Goal: Task Accomplishment & Management: Manage account settings

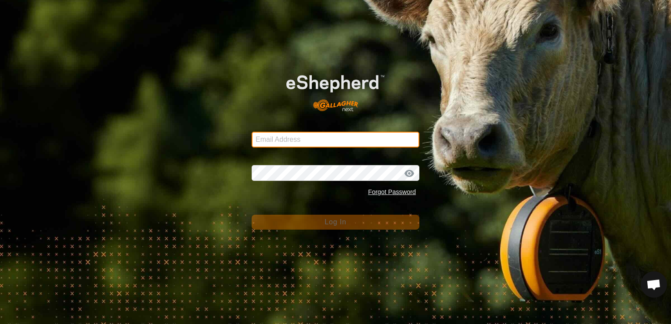
type input "[EMAIL_ADDRESS][DOMAIN_NAME]"
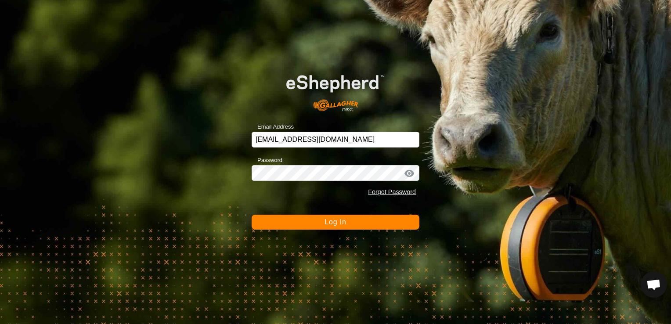
click at [126, 29] on div "Email Address [EMAIL_ADDRESS][DOMAIN_NAME] Password Forgot Password Log In" at bounding box center [335, 162] width 671 height 324
click at [335, 226] on button "Log In" at bounding box center [336, 222] width 168 height 15
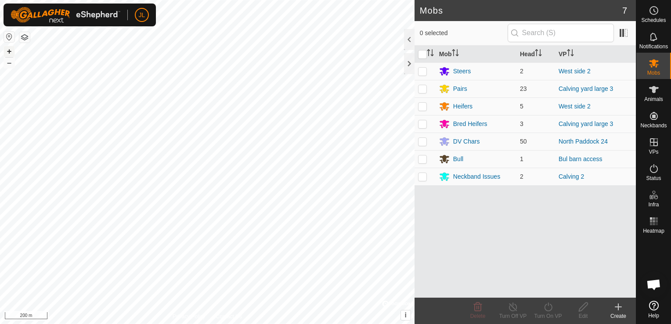
click at [7, 51] on button "+" at bounding box center [9, 51] width 11 height 11
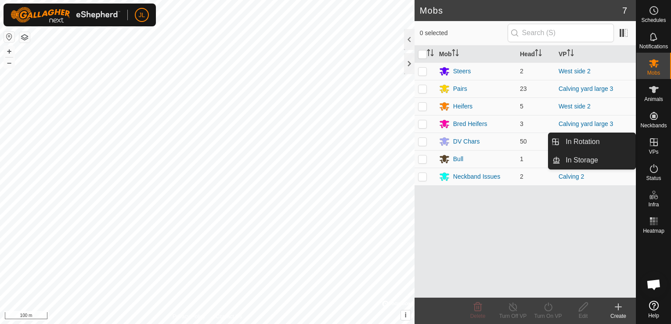
click at [654, 143] on icon at bounding box center [654, 142] width 11 height 11
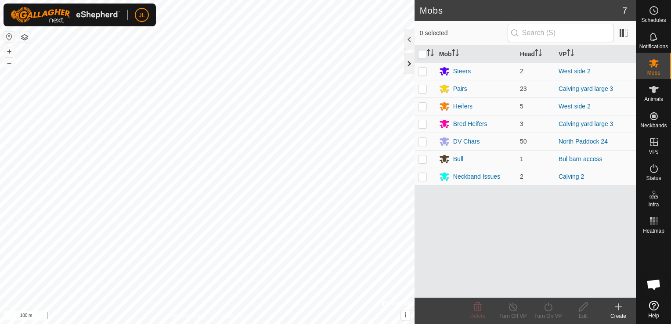
click at [407, 64] on div at bounding box center [409, 63] width 11 height 21
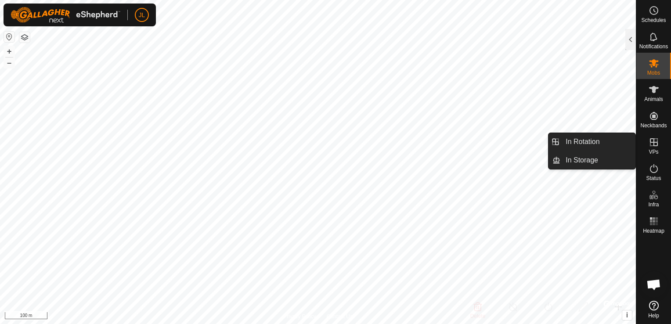
click at [651, 148] on es-virtualpaddocks-svg-icon at bounding box center [654, 142] width 16 height 14
click at [598, 144] on link "In Rotation" at bounding box center [597, 142] width 75 height 18
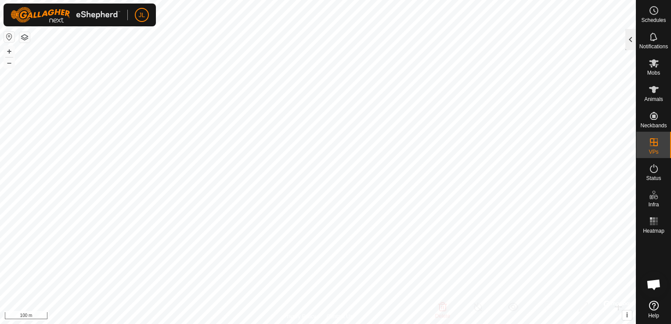
click at [632, 40] on div at bounding box center [630, 39] width 11 height 21
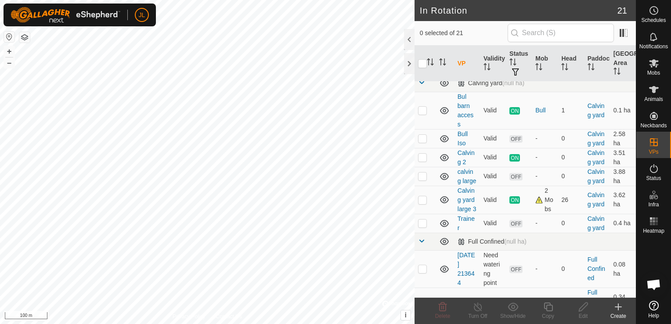
scroll to position [442, 0]
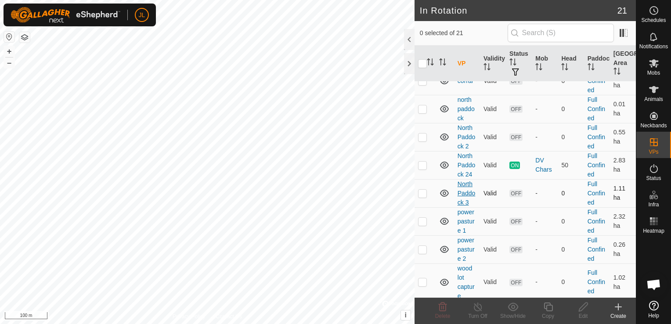
click at [464, 206] on link "North Paddock 3" at bounding box center [467, 192] width 18 height 25
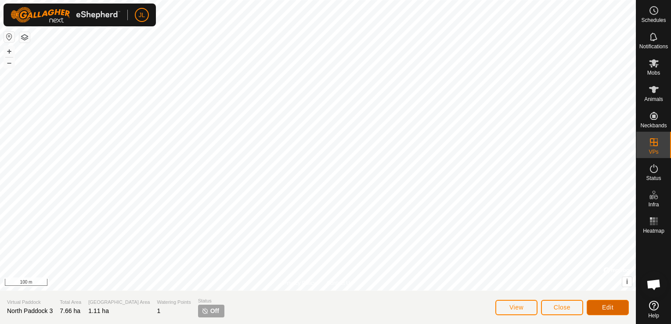
click at [609, 306] on span "Edit" at bounding box center [607, 307] width 11 height 7
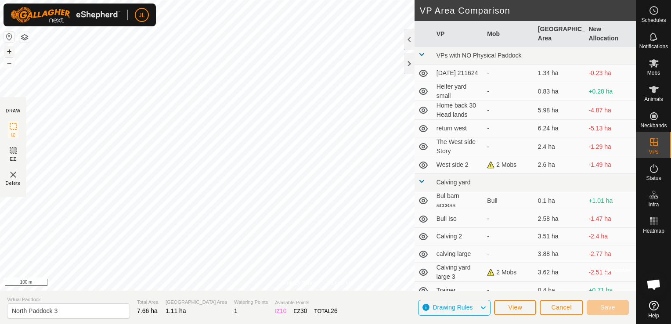
click at [7, 49] on button "+" at bounding box center [9, 51] width 11 height 11
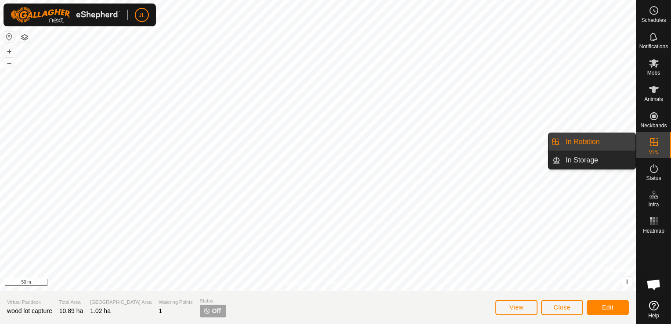
click at [598, 143] on link "In Rotation" at bounding box center [597, 142] width 75 height 18
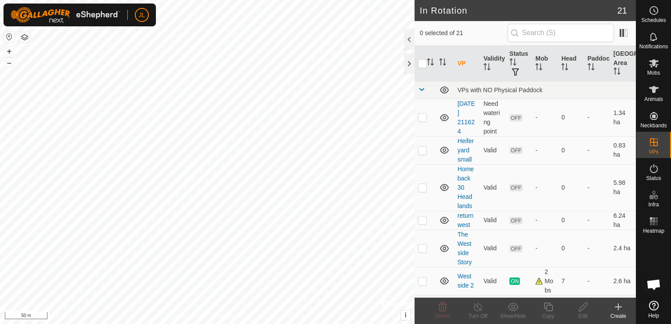
click at [636, 278] on div "Schedules Notifications Mobs Animals Neckbands VPs Status Infra Heatmap Help" at bounding box center [653, 162] width 35 height 324
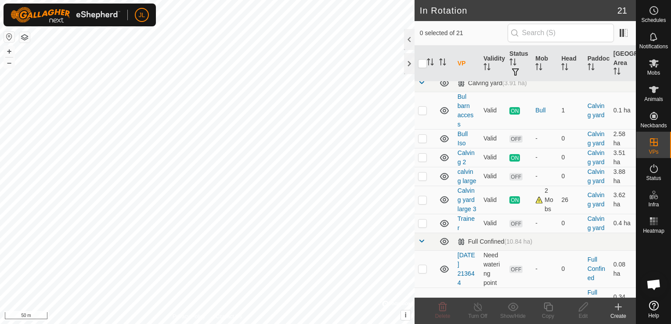
scroll to position [442, 0]
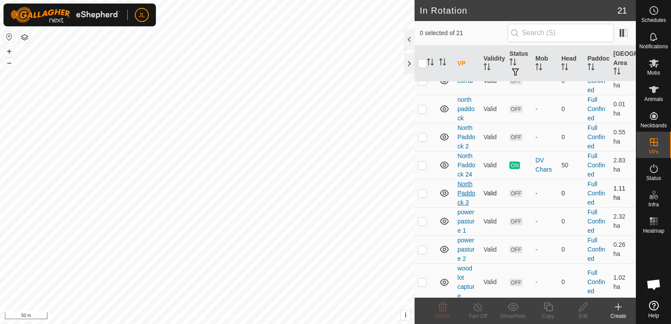
click at [460, 206] on link "North Paddock 3" at bounding box center [467, 192] width 18 height 25
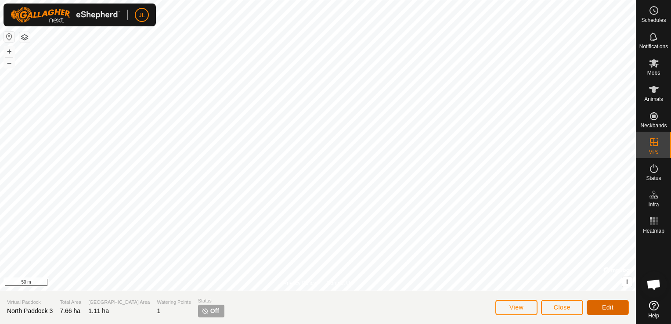
click at [603, 307] on span "Edit" at bounding box center [607, 307] width 11 height 7
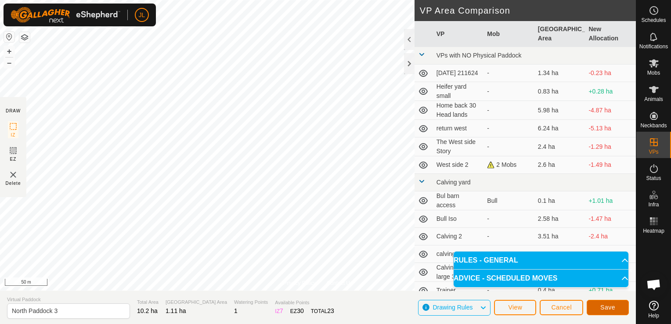
click at [605, 308] on span "Save" at bounding box center [607, 307] width 15 height 7
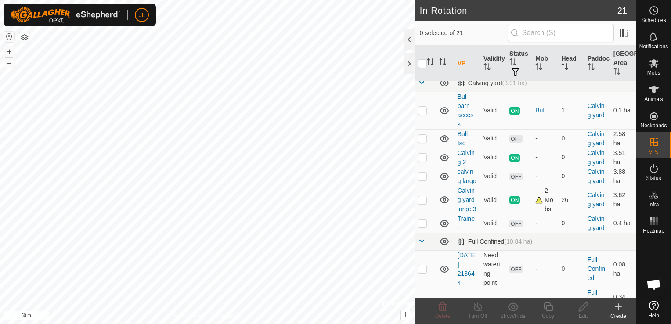
scroll to position [442, 0]
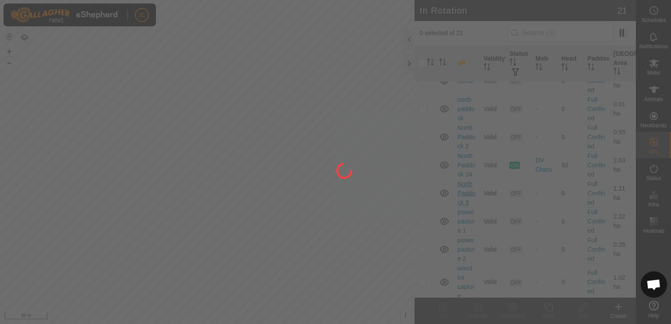
click at [466, 218] on div at bounding box center [335, 162] width 671 height 324
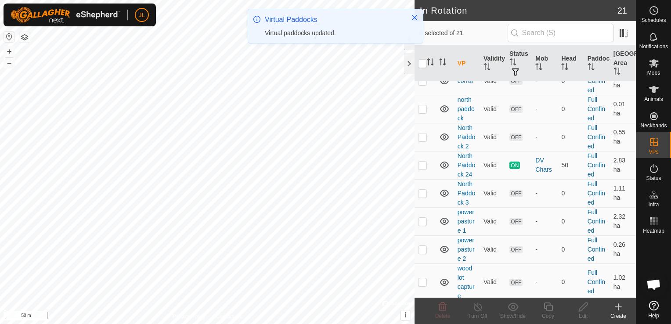
click at [466, 206] on link "North Paddock 3" at bounding box center [467, 192] width 18 height 25
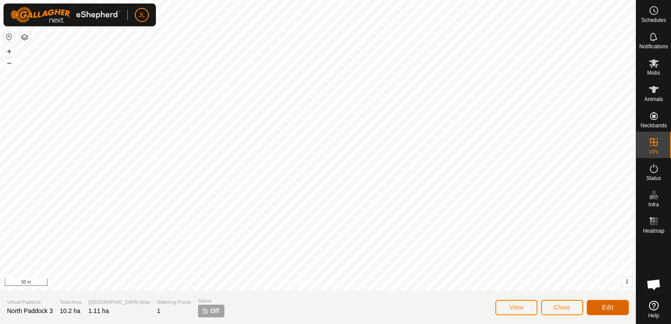
click at [605, 311] on span "Edit" at bounding box center [607, 307] width 11 height 7
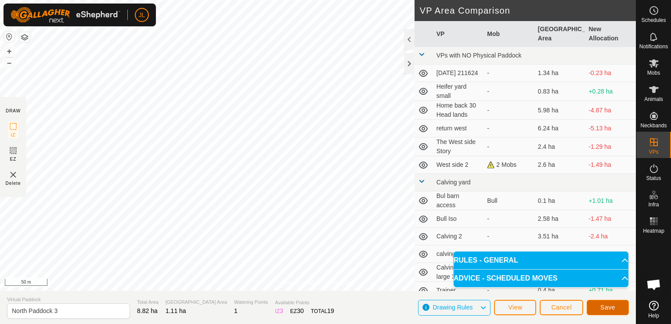
click at [609, 308] on span "Save" at bounding box center [607, 307] width 15 height 7
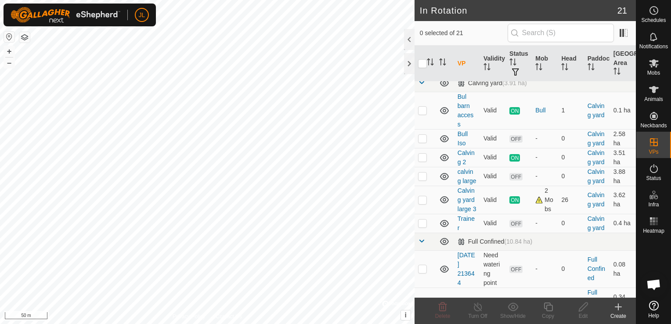
scroll to position [442, 0]
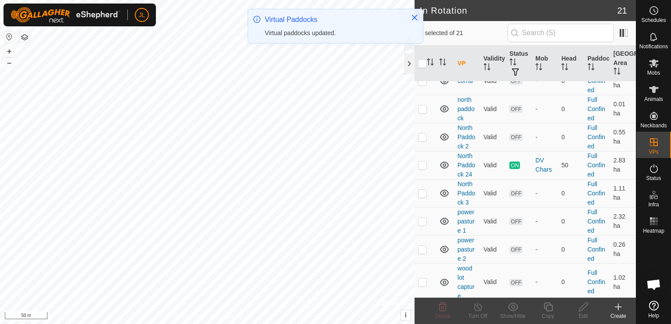
click at [462, 206] on link "North Paddock 3" at bounding box center [467, 192] width 18 height 25
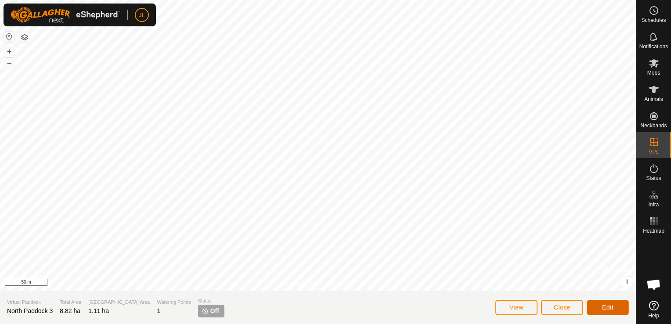
click at [615, 306] on button "Edit" at bounding box center [608, 307] width 42 height 15
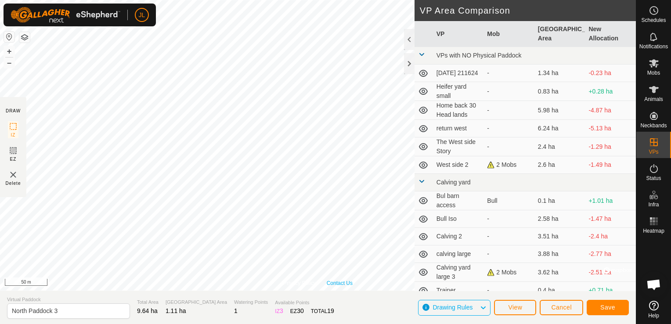
click at [333, 282] on div "Privacy Policy Contact Us Status: OFF Type: Inclusion Zone + – ⇧ i © Mapbox , ©…" at bounding box center [318, 145] width 636 height 291
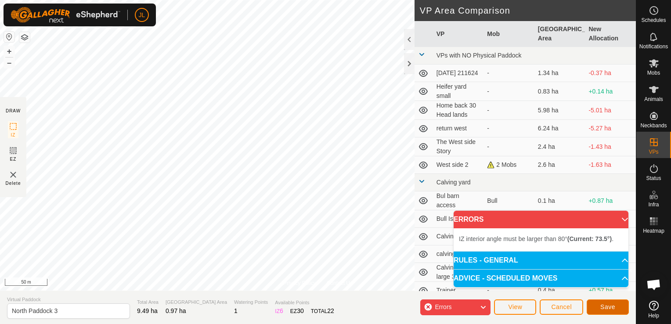
click at [608, 303] on button "Save" at bounding box center [608, 306] width 42 height 15
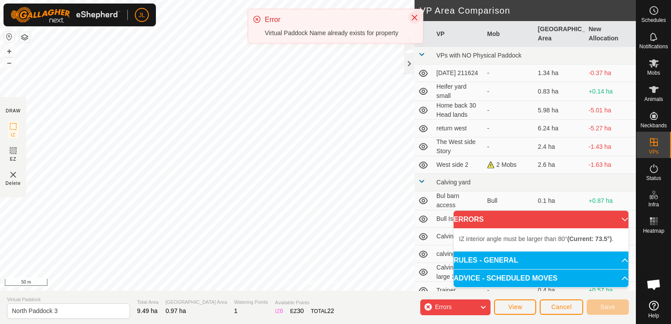
click at [416, 16] on icon "Close" at bounding box center [414, 17] width 7 height 7
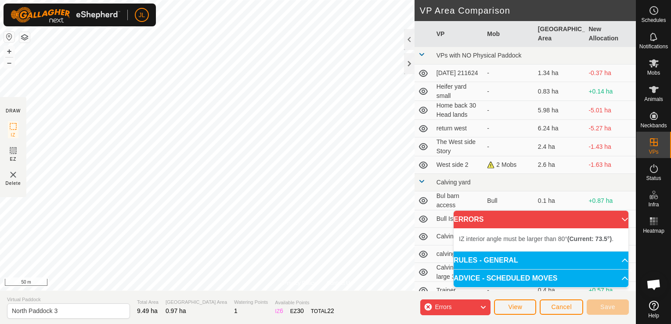
click at [427, 310] on div "Errors" at bounding box center [455, 307] width 70 height 16
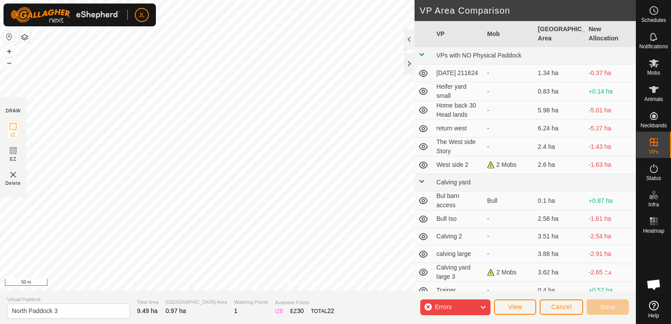
click at [429, 306] on div "Errors" at bounding box center [455, 307] width 70 height 16
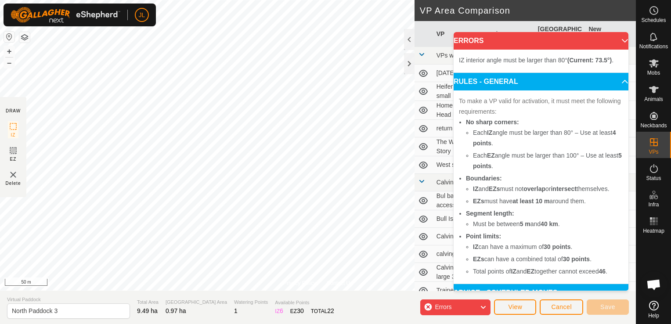
click at [429, 306] on div "Errors" at bounding box center [455, 307] width 70 height 16
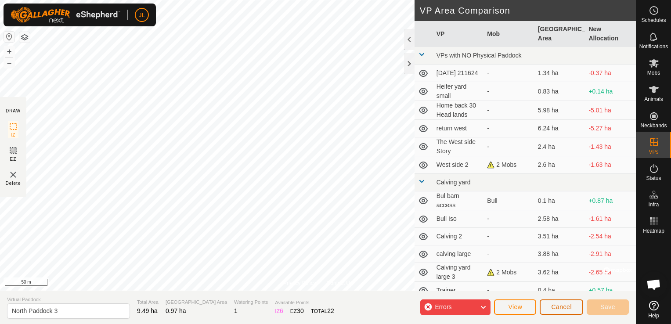
click at [562, 307] on span "Cancel" at bounding box center [561, 306] width 21 height 7
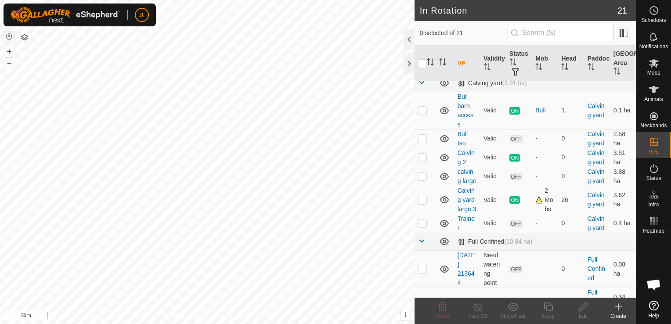
scroll to position [442, 0]
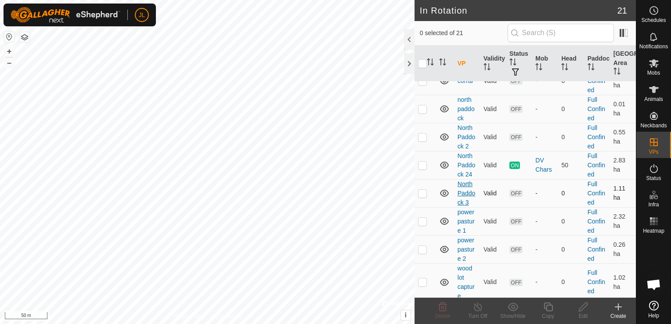
click at [464, 206] on link "North Paddock 3" at bounding box center [467, 192] width 18 height 25
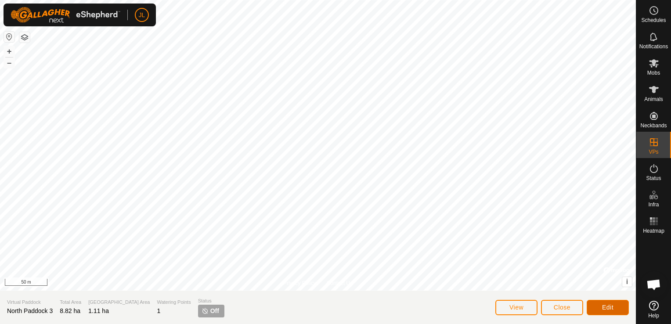
click at [610, 305] on span "Edit" at bounding box center [607, 307] width 11 height 7
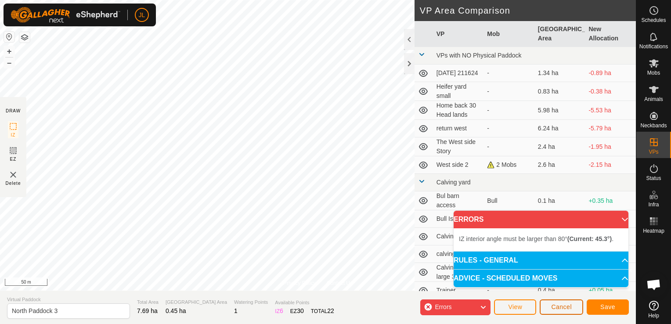
click at [558, 310] on span "Cancel" at bounding box center [561, 306] width 21 height 7
click at [565, 303] on span "Cancel" at bounding box center [561, 306] width 21 height 7
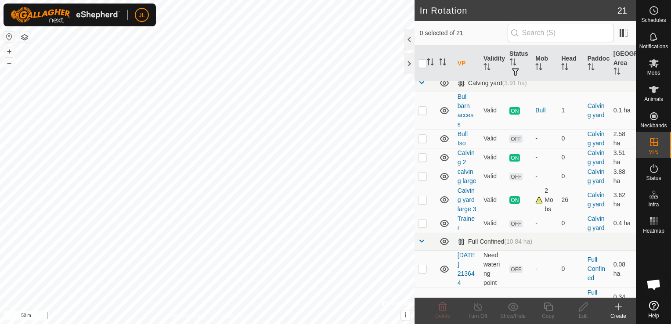
scroll to position [442, 0]
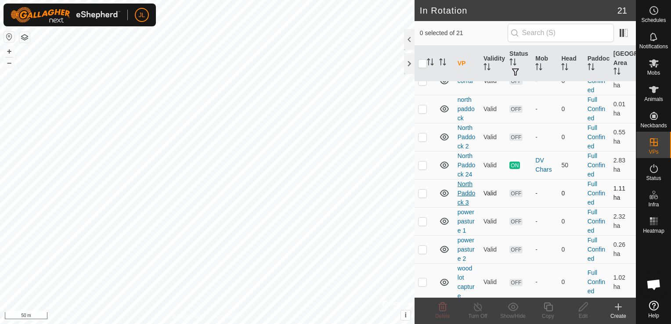
click at [462, 206] on link "North Paddock 3" at bounding box center [467, 192] width 18 height 25
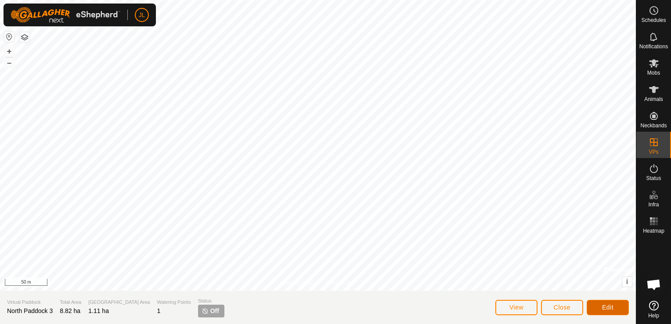
click at [610, 305] on span "Edit" at bounding box center [607, 307] width 11 height 7
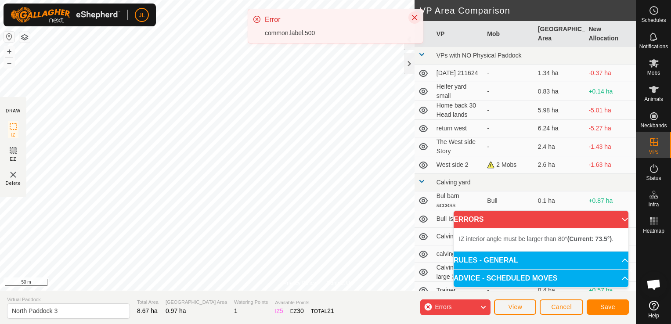
click at [416, 17] on icon "Close" at bounding box center [414, 17] width 7 height 7
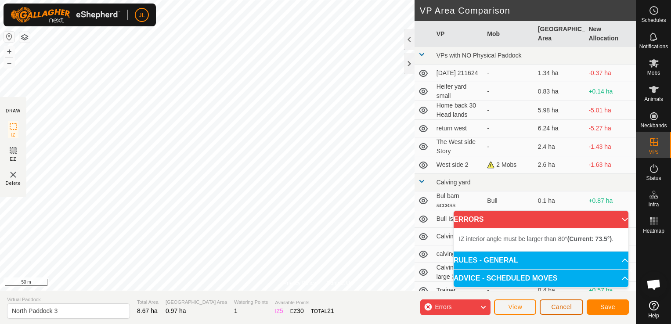
click at [562, 309] on span "Cancel" at bounding box center [561, 306] width 21 height 7
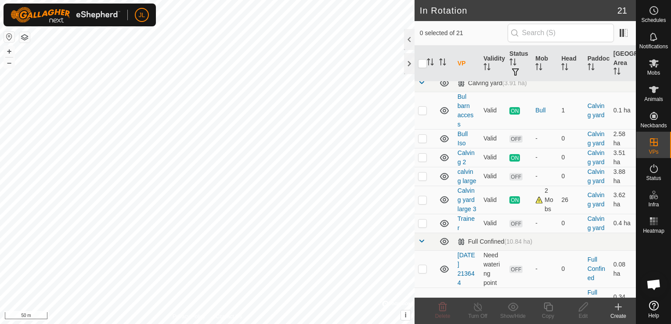
scroll to position [442, 0]
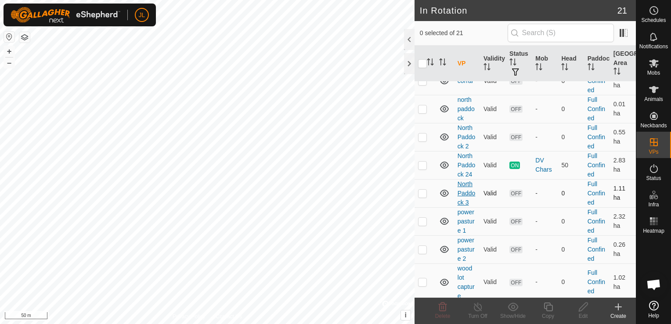
click at [465, 206] on link "North Paddock 3" at bounding box center [467, 192] width 18 height 25
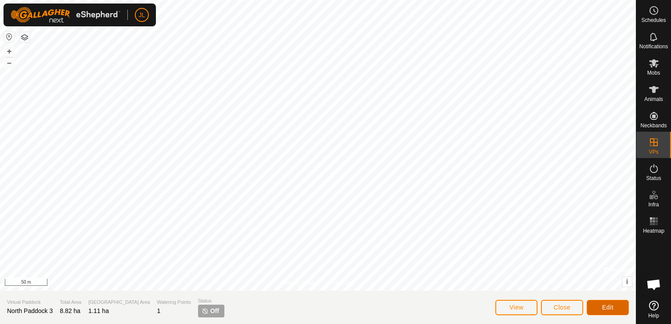
click at [603, 306] on span "Edit" at bounding box center [607, 307] width 11 height 7
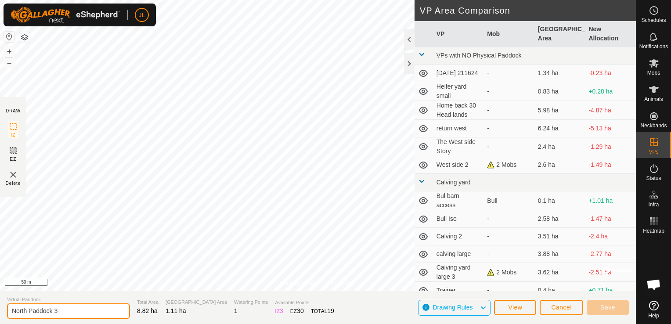
click at [66, 310] on input "North Paddock 3" at bounding box center [68, 310] width 123 height 15
type input "North Paddock 31"
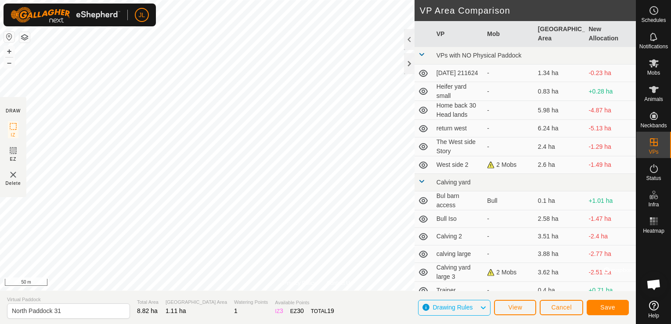
click at [372, 310] on section "Virtual Paddock North Paddock 31 Total Area 8.82 ha Grazing Area 1.11 ha Wateri…" at bounding box center [318, 307] width 636 height 33
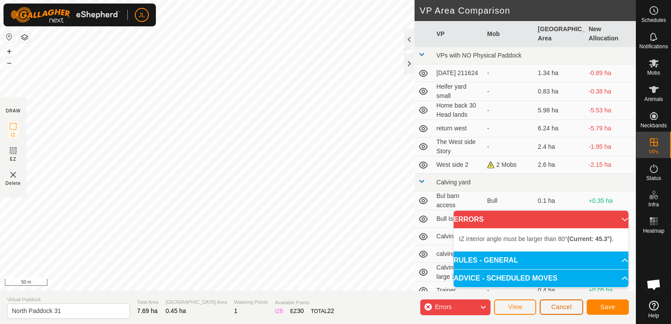
click at [562, 311] on button "Cancel" at bounding box center [561, 306] width 43 height 15
click at [561, 308] on span "Cancel" at bounding box center [561, 306] width 21 height 7
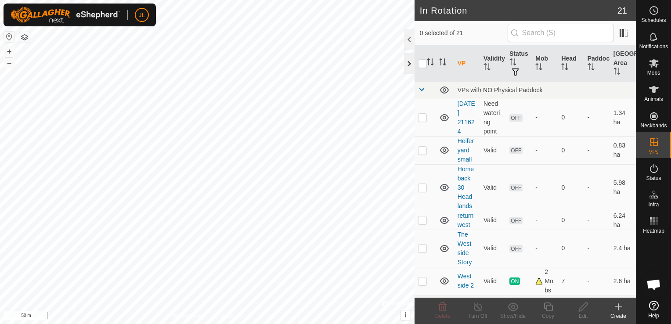
click at [409, 62] on div at bounding box center [409, 63] width 11 height 21
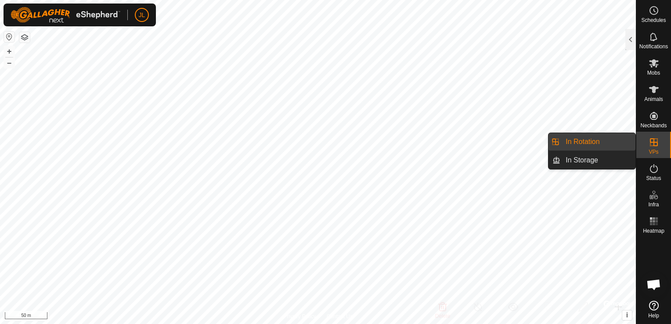
click at [653, 140] on icon at bounding box center [654, 142] width 11 height 11
click at [605, 141] on link "In Rotation" at bounding box center [597, 142] width 75 height 18
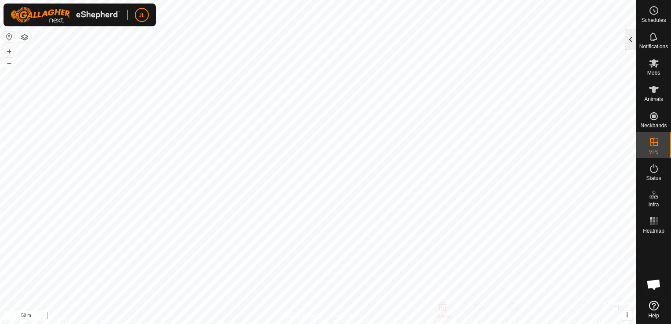
click at [635, 45] on div at bounding box center [630, 39] width 11 height 21
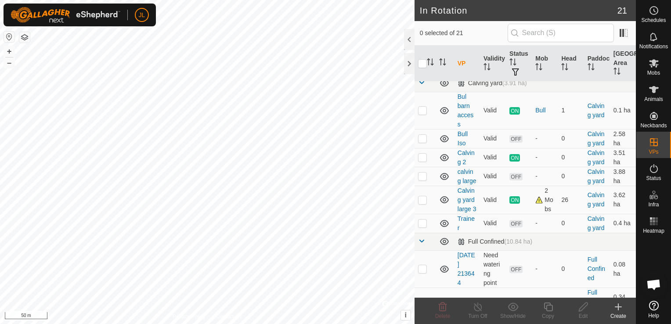
scroll to position [442, 0]
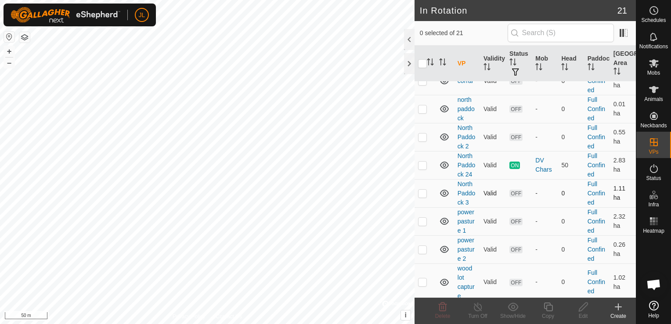
click at [465, 207] on td "North Paddock 3" at bounding box center [467, 193] width 26 height 28
click at [464, 206] on link "North Paddock 3" at bounding box center [467, 192] width 18 height 25
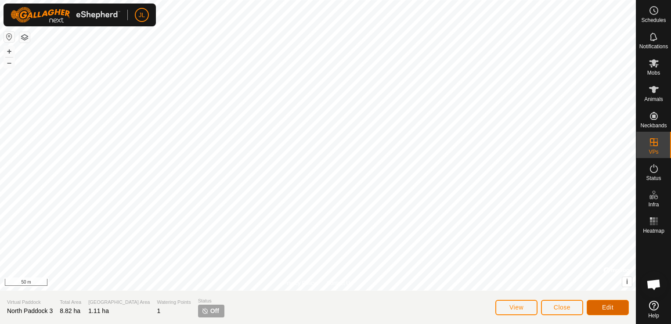
click at [606, 307] on span "Edit" at bounding box center [607, 307] width 11 height 7
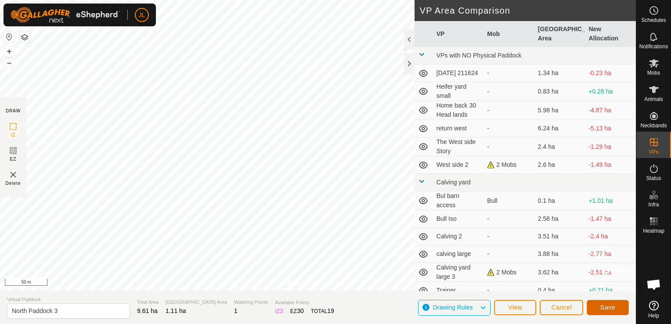
click at [606, 305] on span "Save" at bounding box center [607, 307] width 15 height 7
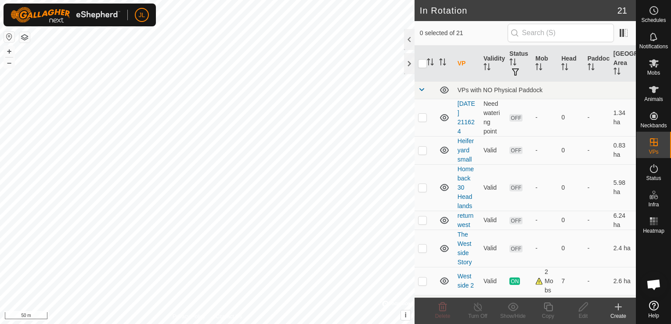
click at [636, 272] on div at bounding box center [653, 267] width 35 height 60
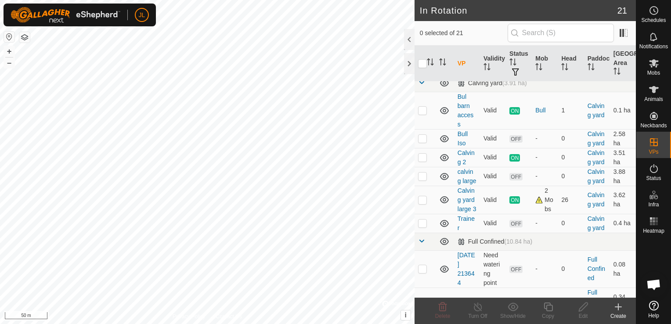
scroll to position [442, 0]
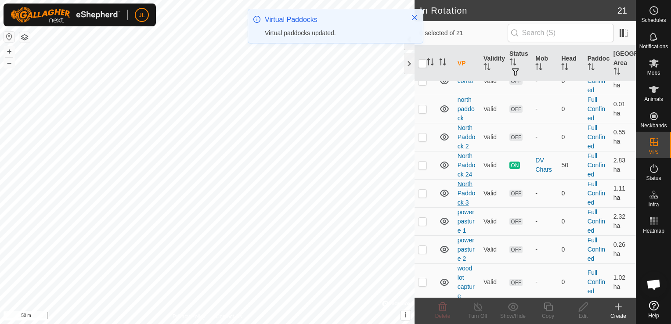
click at [466, 206] on link "North Paddock 3" at bounding box center [467, 192] width 18 height 25
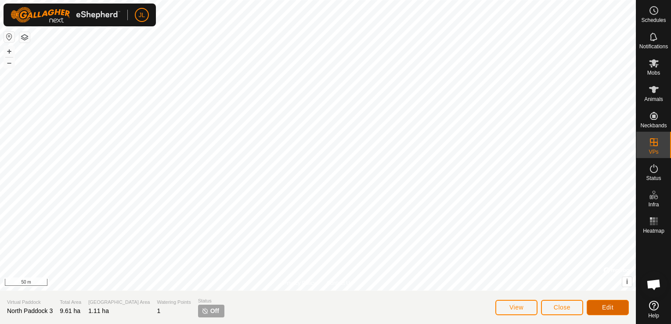
click at [606, 307] on span "Edit" at bounding box center [607, 307] width 11 height 7
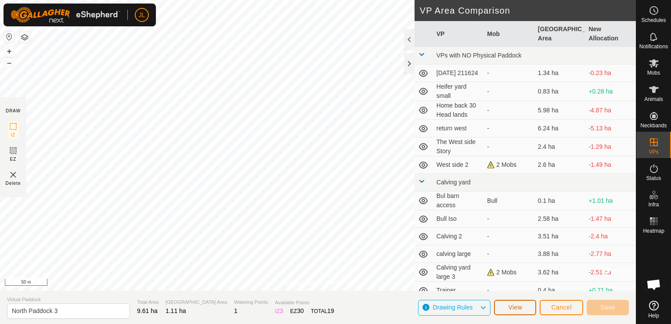
click at [523, 307] on button "View" at bounding box center [515, 307] width 42 height 15
click at [563, 310] on span "Cancel" at bounding box center [561, 307] width 21 height 7
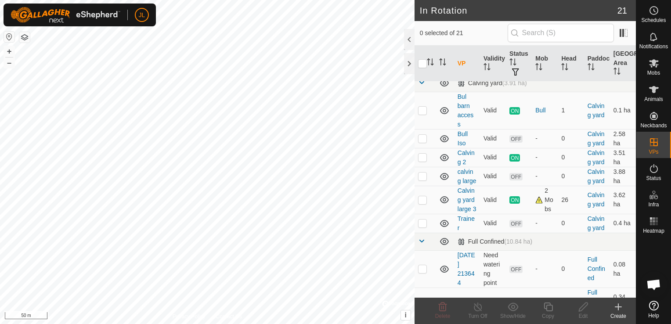
scroll to position [442, 0]
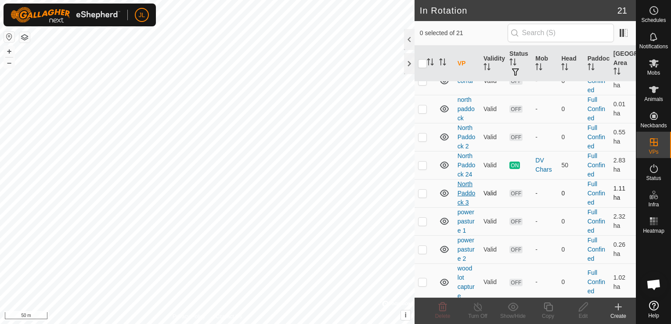
click at [467, 206] on link "North Paddock 3" at bounding box center [467, 192] width 18 height 25
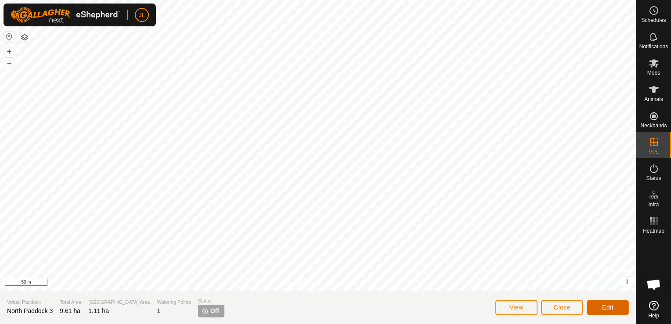
click at [606, 306] on span "Edit" at bounding box center [607, 307] width 11 height 7
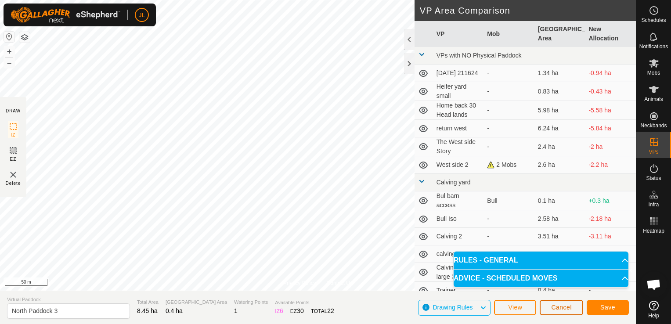
click at [556, 312] on button "Cancel" at bounding box center [561, 307] width 43 height 15
click at [563, 310] on span "Cancel" at bounding box center [561, 307] width 21 height 7
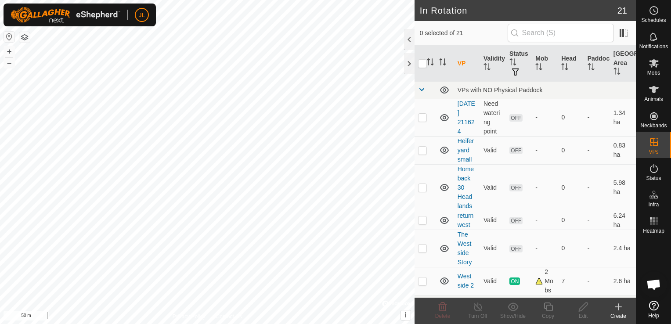
click at [636, 267] on div "Schedules Notifications Mobs Animals Neckbands VPs Status Infra Heatmap Help" at bounding box center [653, 162] width 35 height 324
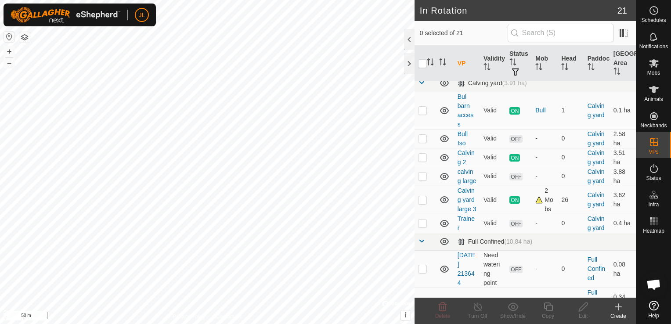
scroll to position [442, 0]
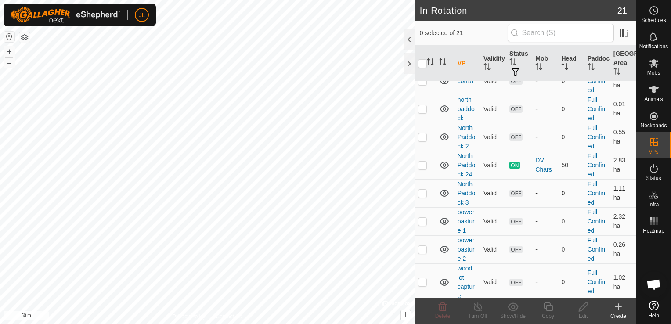
click at [470, 206] on link "North Paddock 3" at bounding box center [467, 192] width 18 height 25
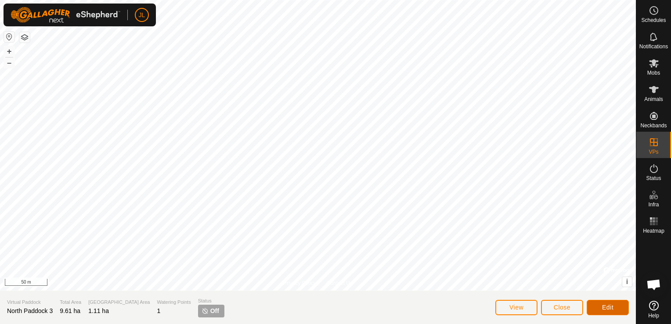
click at [608, 306] on span "Edit" at bounding box center [607, 307] width 11 height 7
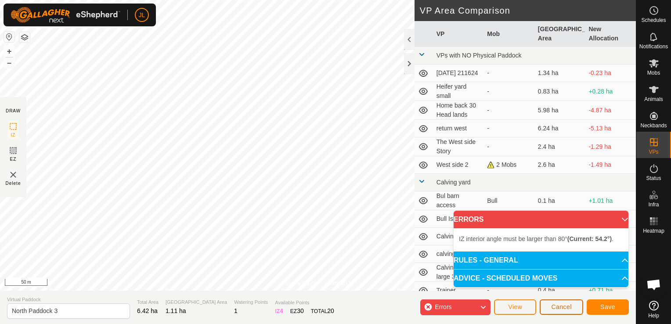
click at [559, 310] on span "Cancel" at bounding box center [561, 306] width 21 height 7
click at [567, 310] on span "Cancel" at bounding box center [561, 306] width 21 height 7
click at [557, 308] on span "Cancel" at bounding box center [561, 306] width 21 height 7
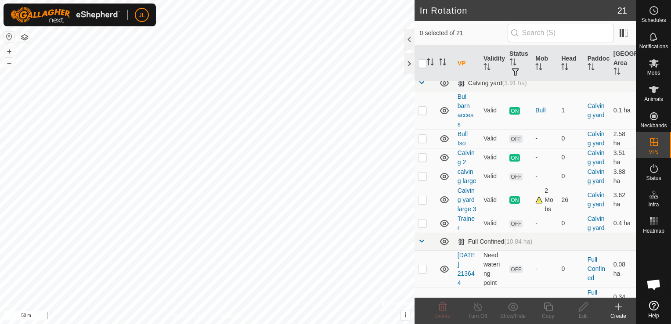
scroll to position [442, 0]
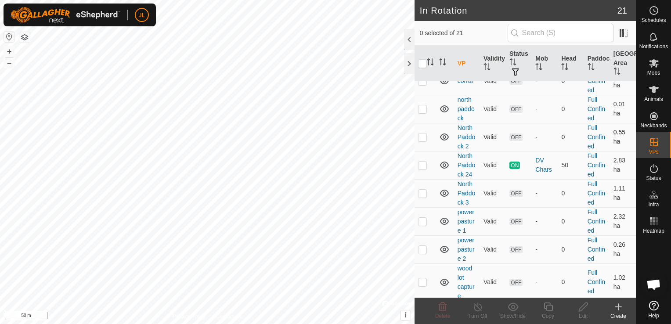
click at [465, 151] on td "North Paddock 2" at bounding box center [467, 137] width 26 height 28
click at [465, 150] on link "North Paddock 2" at bounding box center [467, 136] width 18 height 25
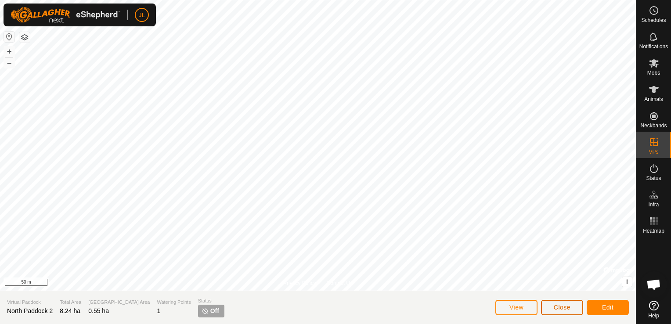
click at [557, 310] on span "Close" at bounding box center [562, 307] width 17 height 7
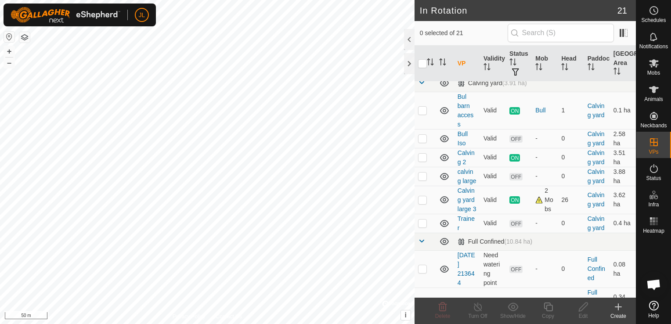
scroll to position [442, 0]
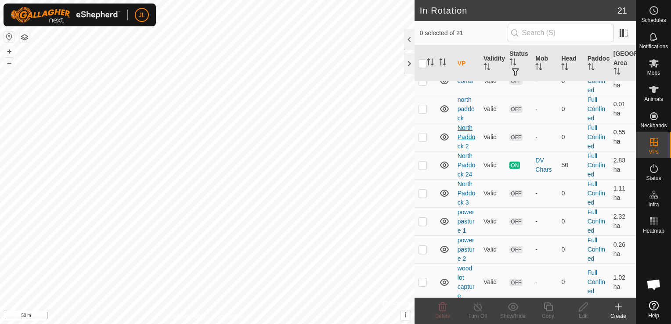
click at [468, 150] on link "North Paddock 2" at bounding box center [467, 136] width 18 height 25
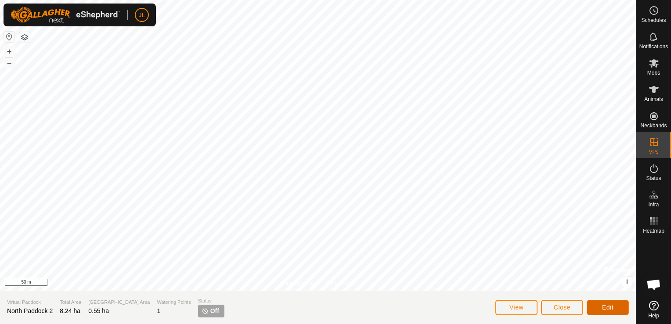
click at [602, 310] on span "Edit" at bounding box center [607, 307] width 11 height 7
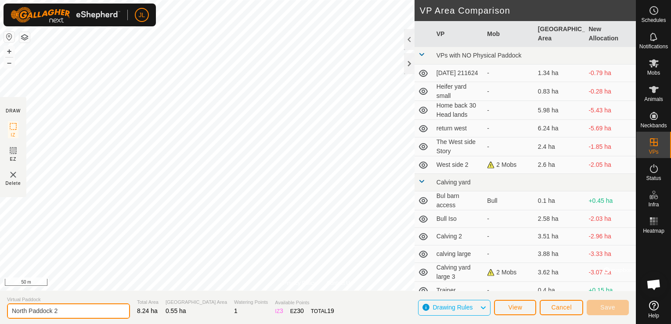
click at [61, 314] on input "North Paddock 2" at bounding box center [68, 310] width 123 height 15
type input "North Paddock 4"
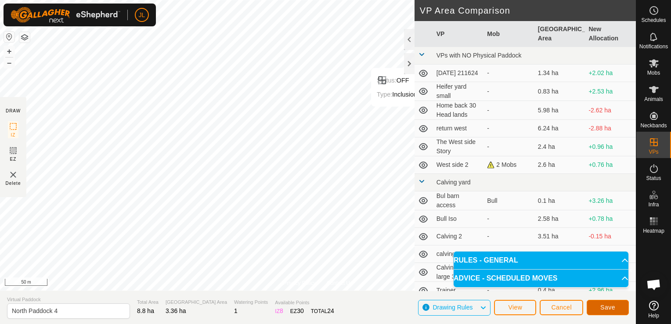
click at [605, 311] on button "Save" at bounding box center [608, 307] width 42 height 15
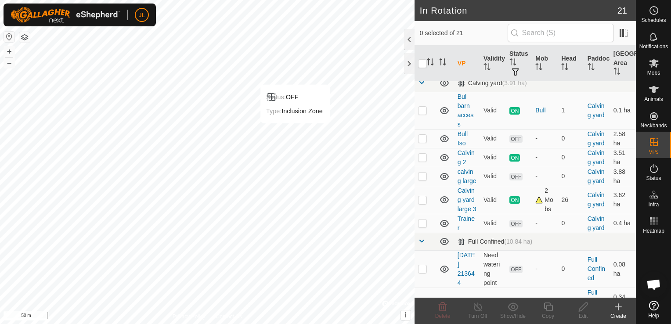
scroll to position [442, 0]
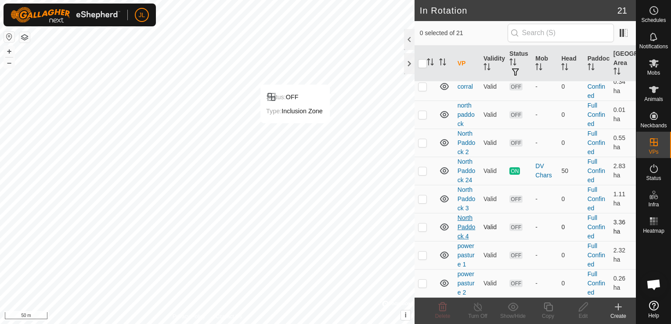
click at [461, 240] on link "North Paddock 4" at bounding box center [467, 226] width 18 height 25
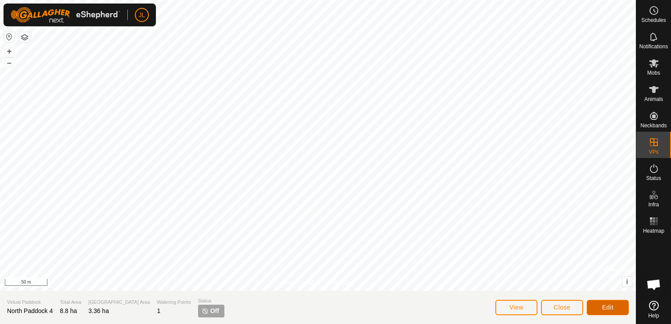
click at [607, 306] on span "Edit" at bounding box center [607, 307] width 11 height 7
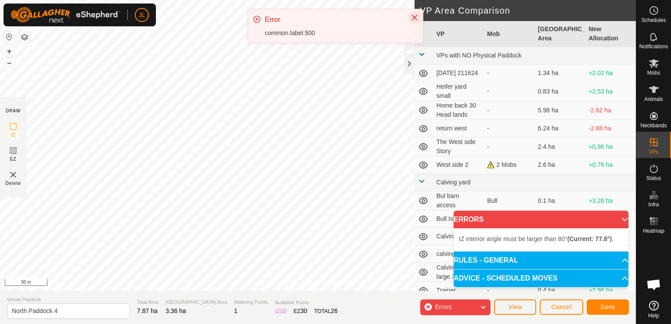
click at [415, 20] on icon "Close" at bounding box center [414, 17] width 7 height 7
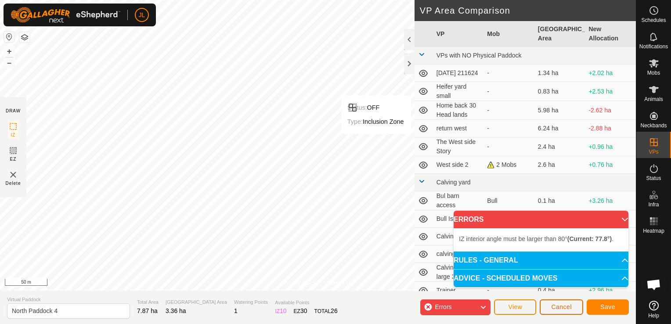
click at [565, 310] on span "Cancel" at bounding box center [561, 306] width 21 height 7
